Goal: Information Seeking & Learning: Check status

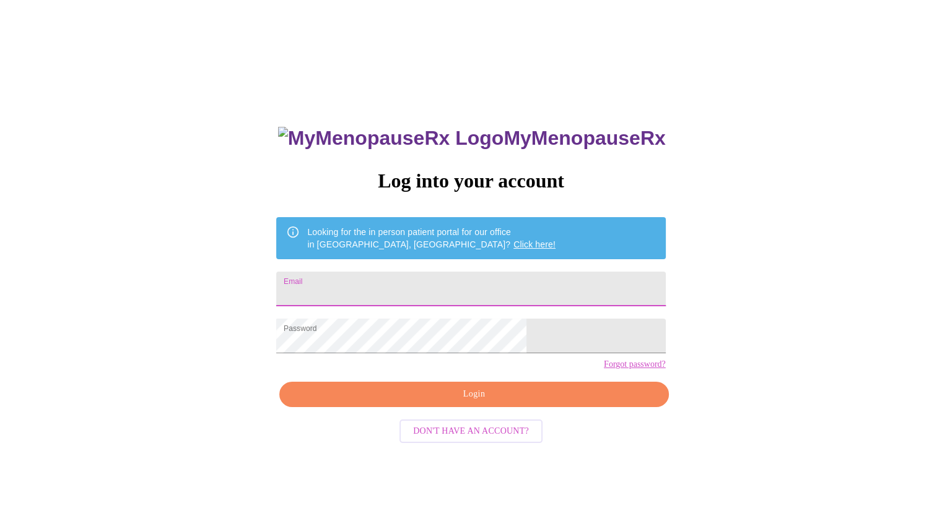
click at [477, 287] on input "Email" at bounding box center [470, 289] width 389 height 35
type input "[EMAIL_ADDRESS][DOMAIN_NAME]"
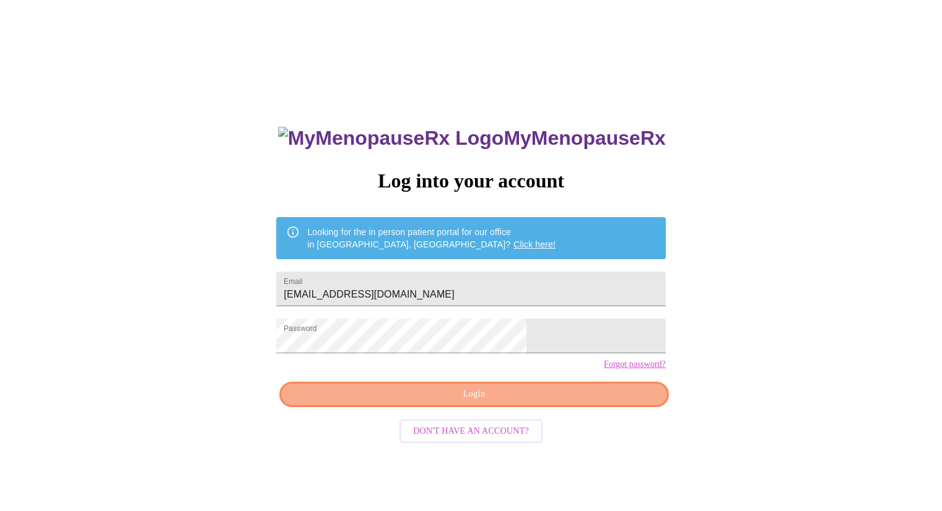
click at [556, 402] on span "Login" at bounding box center [473, 394] width 360 height 15
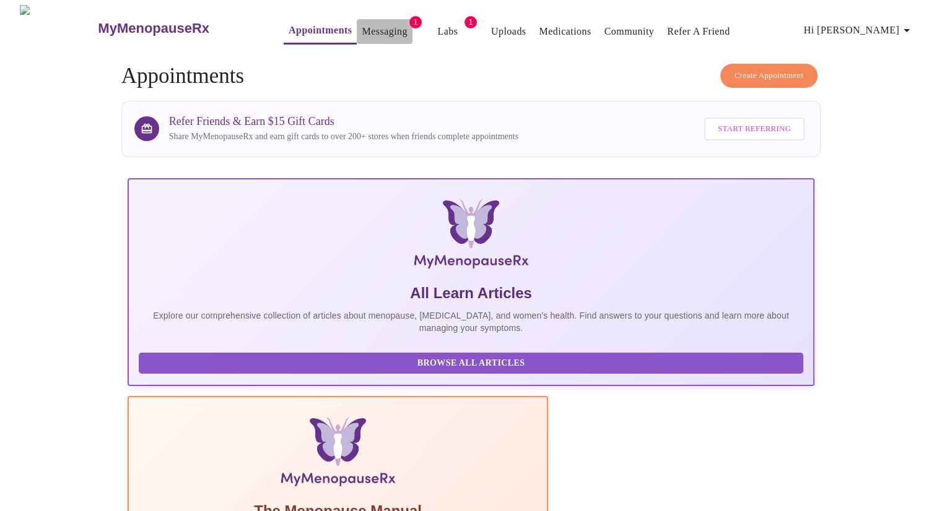
click at [362, 28] on link "Messaging" at bounding box center [384, 31] width 45 height 17
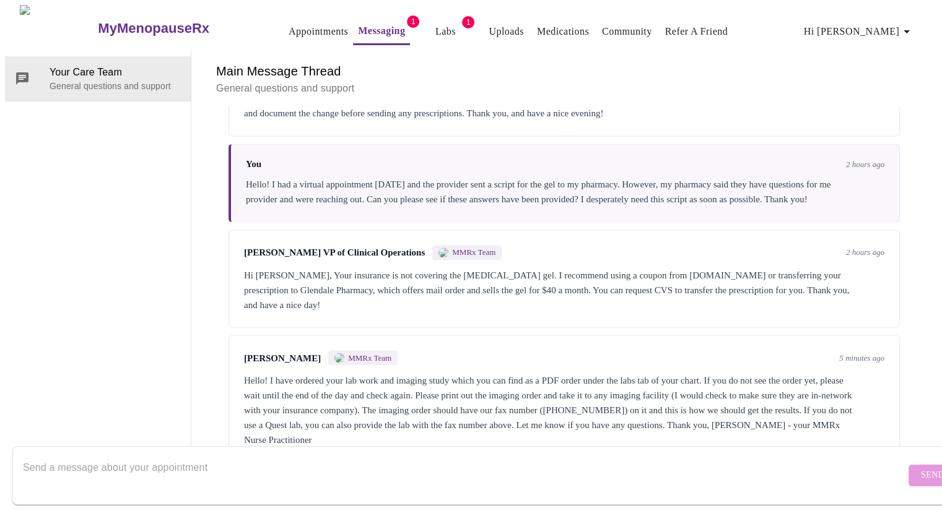
scroll to position [2337, 0]
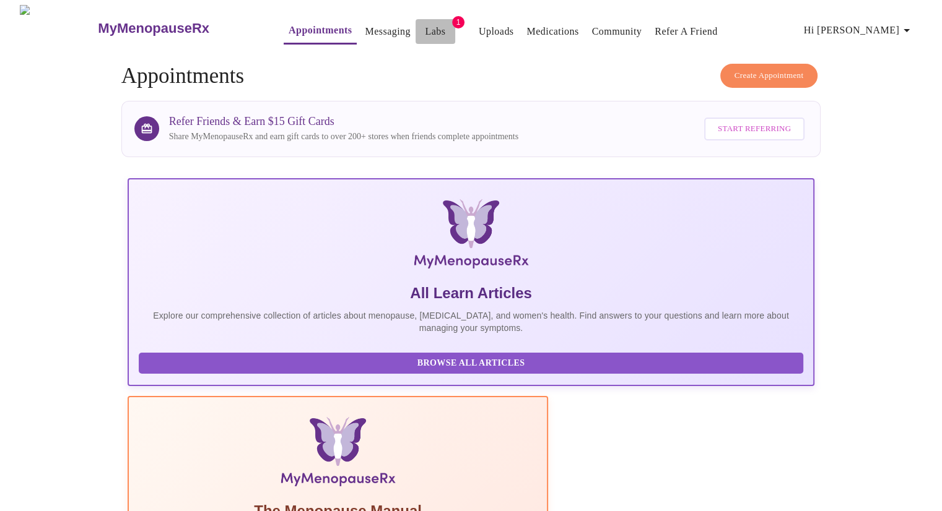
click at [425, 25] on link "Labs" at bounding box center [435, 31] width 20 height 17
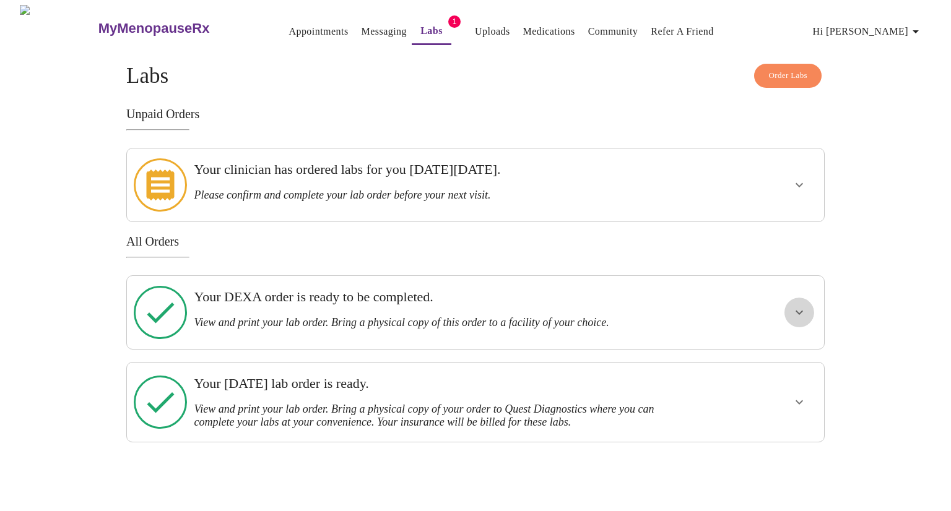
click at [794, 298] on button "show more" at bounding box center [799, 313] width 30 height 30
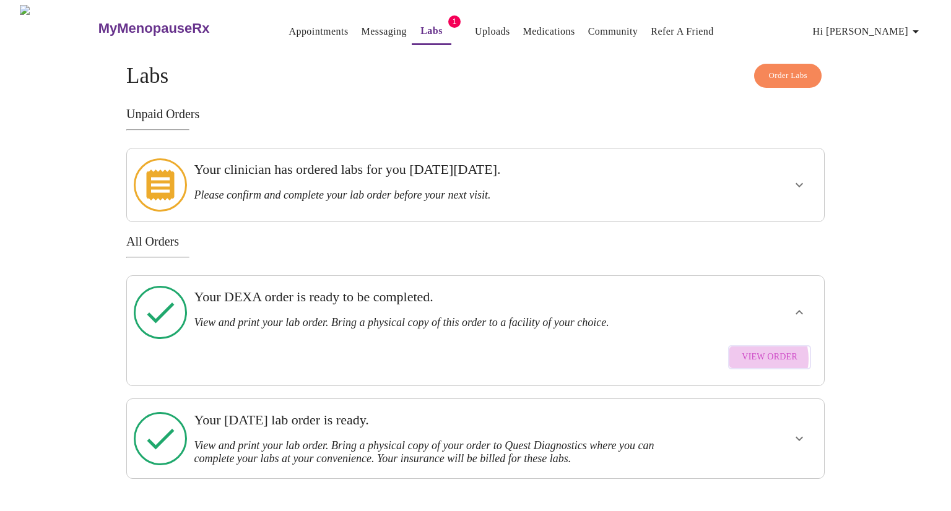
click at [758, 350] on span "View Order" at bounding box center [770, 357] width 56 height 15
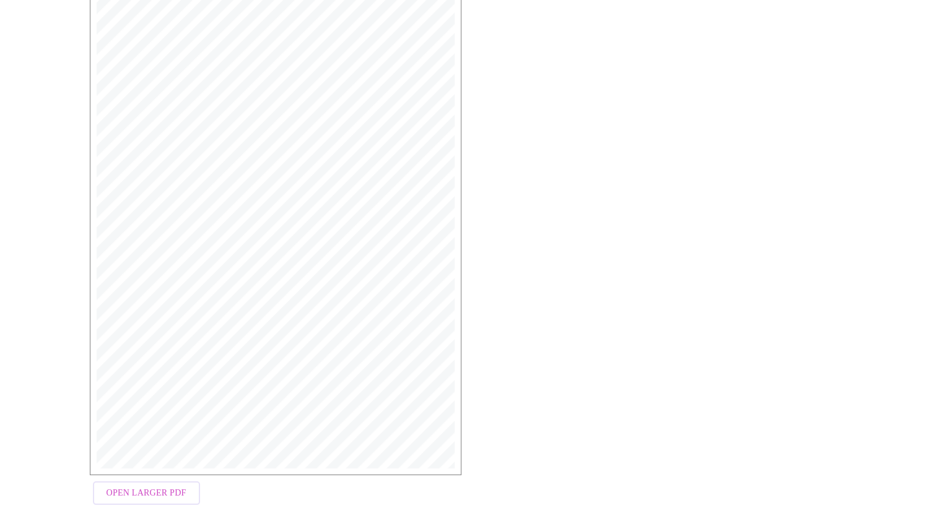
scroll to position [253, 0]
click at [163, 467] on span "Open Larger PDF" at bounding box center [146, 474] width 80 height 15
